Goal: Information Seeking & Learning: Check status

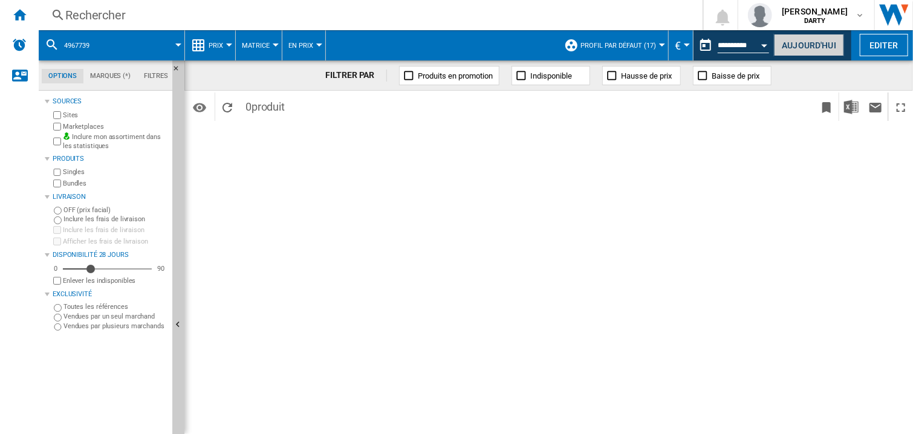
click at [785, 43] on button "Aujourd'hui" at bounding box center [809, 45] width 70 height 22
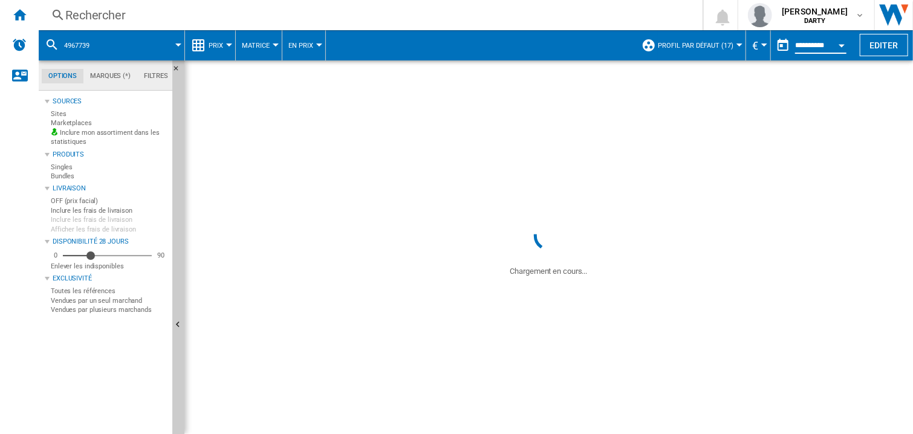
click at [804, 45] on input "**********" at bounding box center [820, 47] width 51 height 11
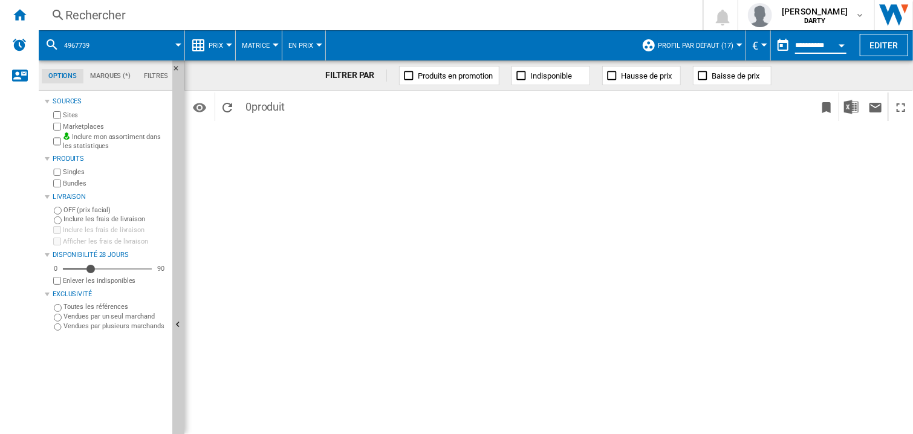
click at [837, 44] on button "Open calendar" at bounding box center [842, 44] width 22 height 22
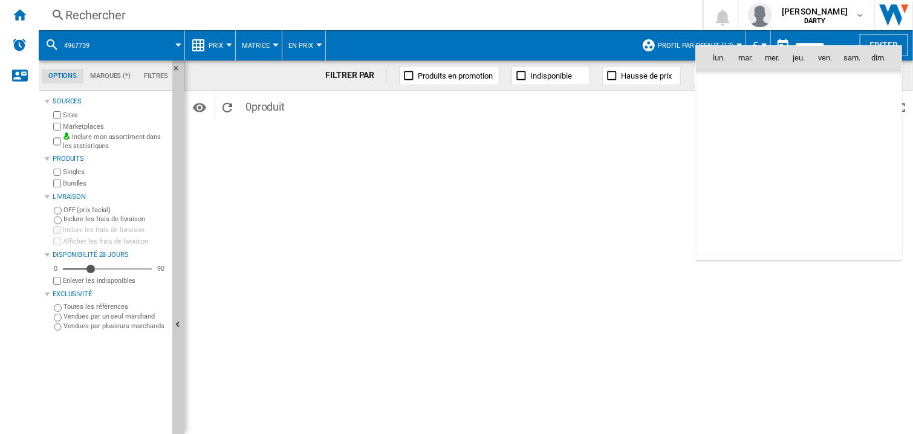
scroll to position [5766, 0]
click at [886, 138] on span "14" at bounding box center [878, 138] width 24 height 24
type input "**********"
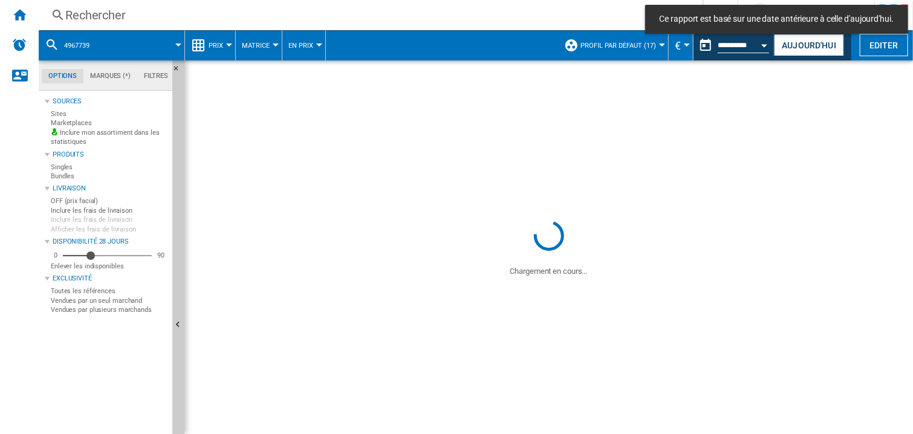
click at [103, 23] on div "Rechercher" at bounding box center [368, 15] width 606 height 17
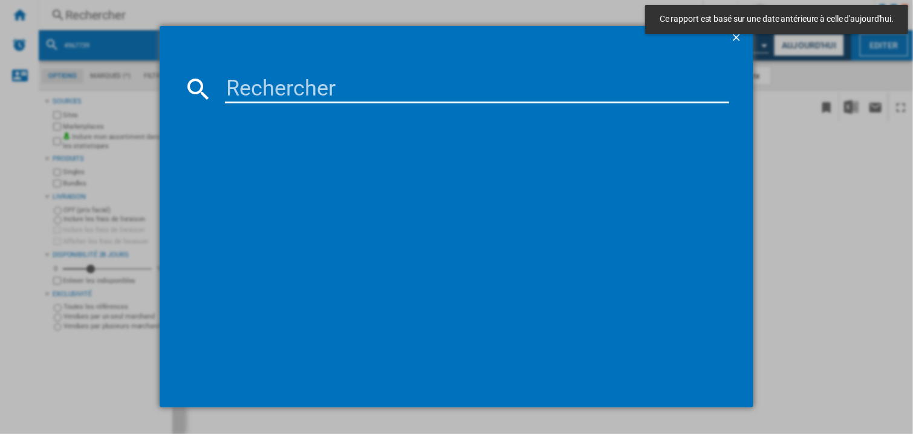
type input "7623674"
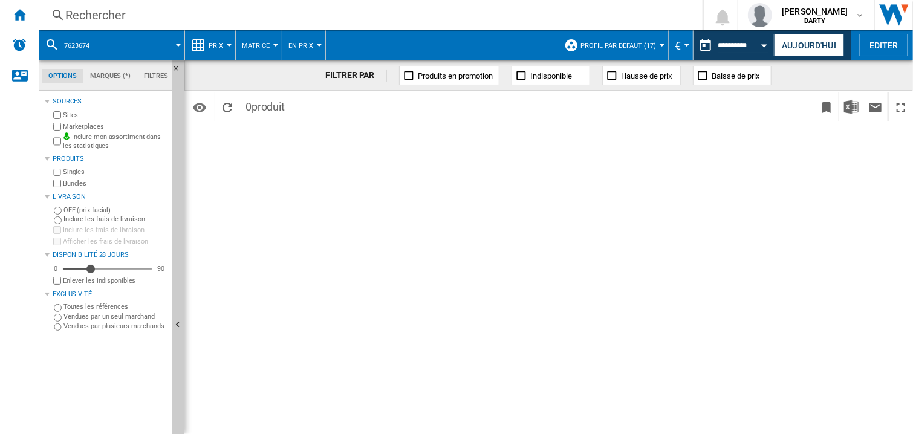
click at [705, 198] on div "FILTRER PAR Produits en promotion Indisponible Hausse de prix Baisse de prix Id…" at bounding box center [548, 247] width 728 height 374
click at [84, 8] on div "Rechercher" at bounding box center [368, 15] width 606 height 17
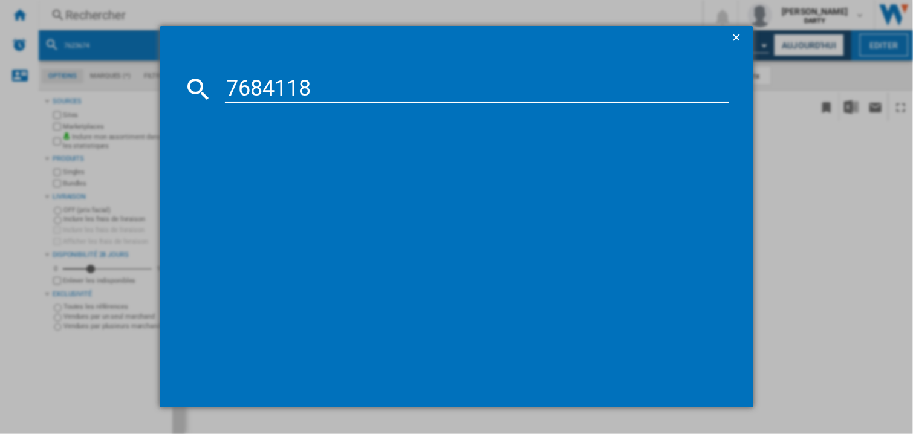
type input "7684118"
click at [296, 82] on input "7684118" at bounding box center [477, 88] width 504 height 29
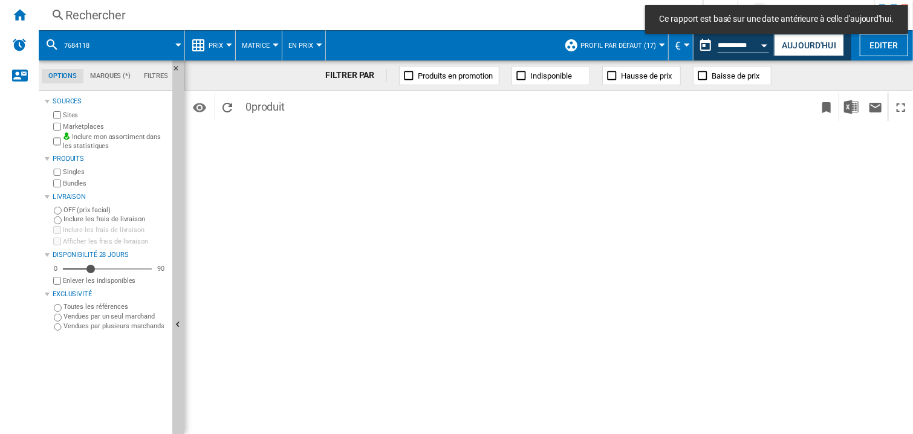
drag, startPoint x: 590, startPoint y: 225, endPoint x: 437, endPoint y: 0, distance: 271.9
click at [590, 223] on div "FILTRER PAR Produits en promotion Indisponible Hausse de prix Baisse de prix Id…" at bounding box center [548, 247] width 728 height 374
